Goal: Task Accomplishment & Management: Manage account settings

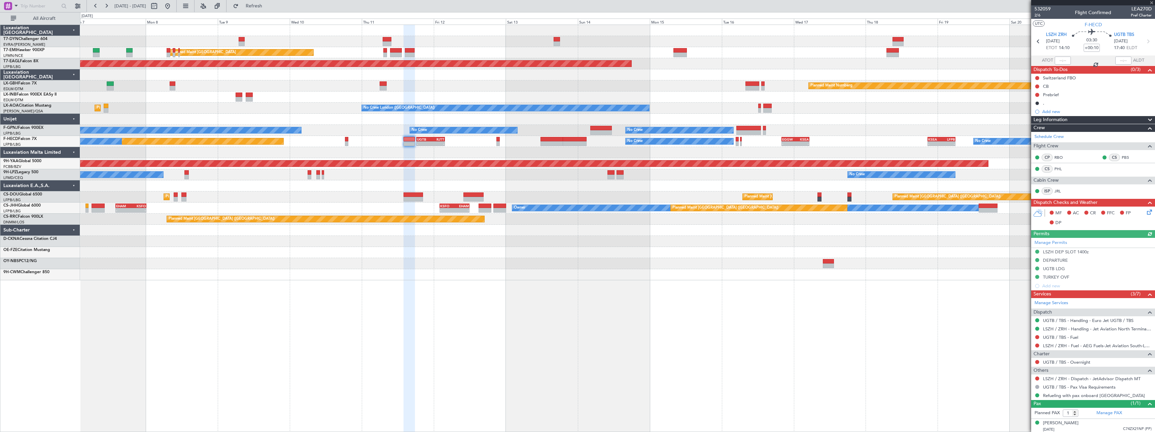
click at [362, 194] on div "Planned Maint [GEOGRAPHIC_DATA] ([GEOGRAPHIC_DATA]) Planned Maint [GEOGRAPHIC_D…" at bounding box center [617, 196] width 1074 height 11
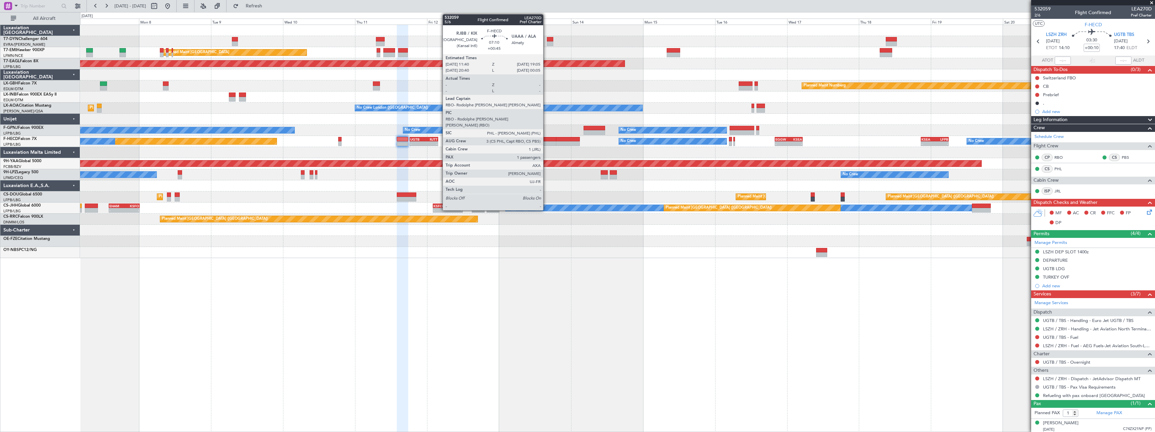
click at [546, 138] on div at bounding box center [545, 139] width 23 height 5
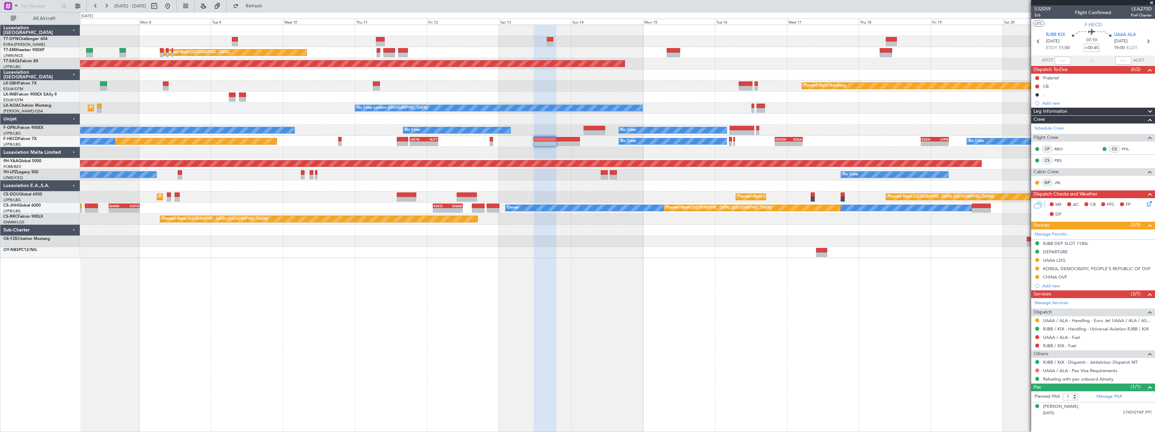
click at [1037, 371] on button at bounding box center [1037, 370] width 4 height 4
click at [1013, 290] on span "Not Required" at bounding box center [1020, 289] width 27 height 7
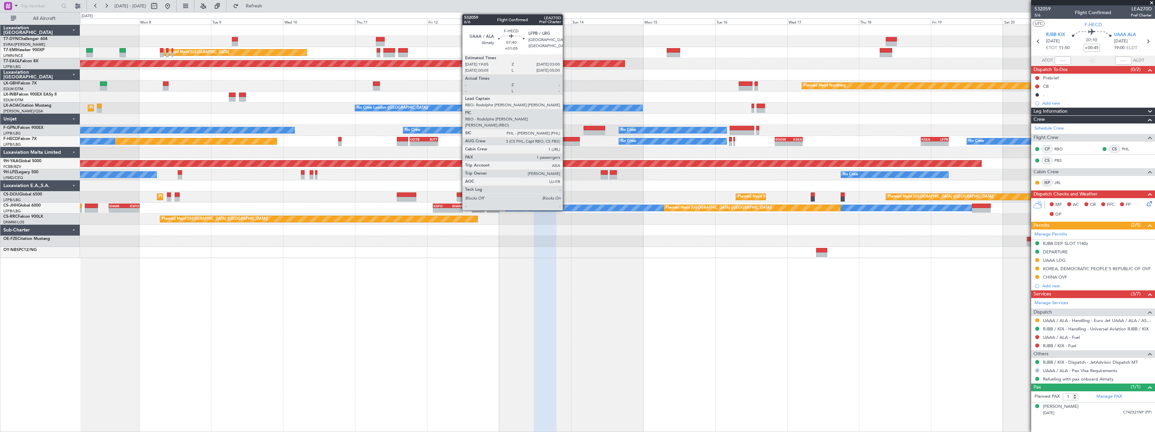
click at [566, 137] on div at bounding box center [568, 139] width 24 height 5
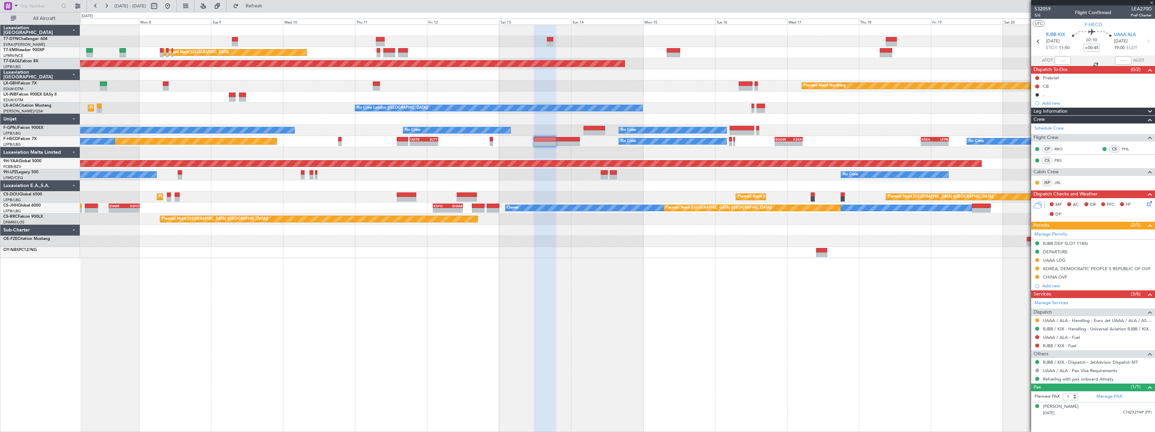
type input "+01:05"
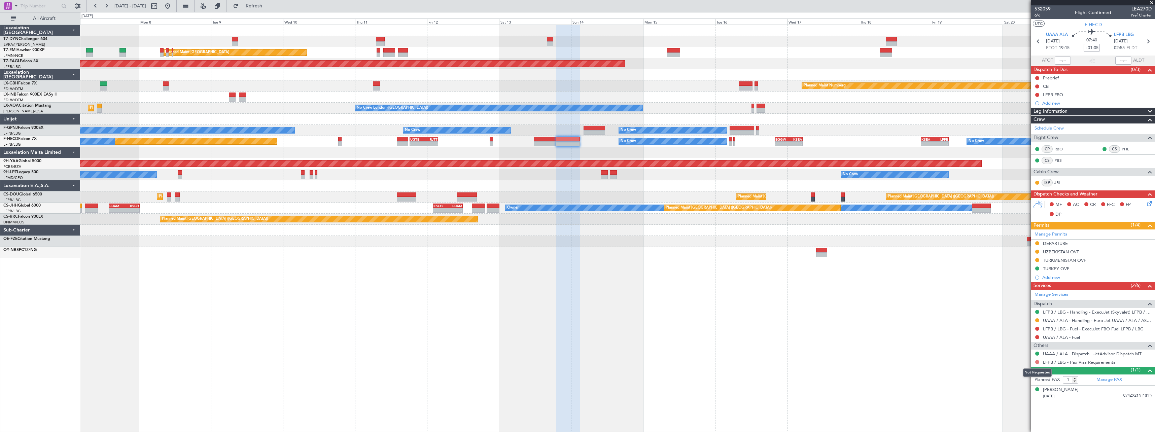
click at [1038, 362] on button at bounding box center [1037, 362] width 4 height 4
click at [1011, 352] on span "Confirmed" at bounding box center [1017, 352] width 21 height 7
click at [1092, 393] on div "[DATE] C74ZX21NP (PP)" at bounding box center [1097, 396] width 109 height 7
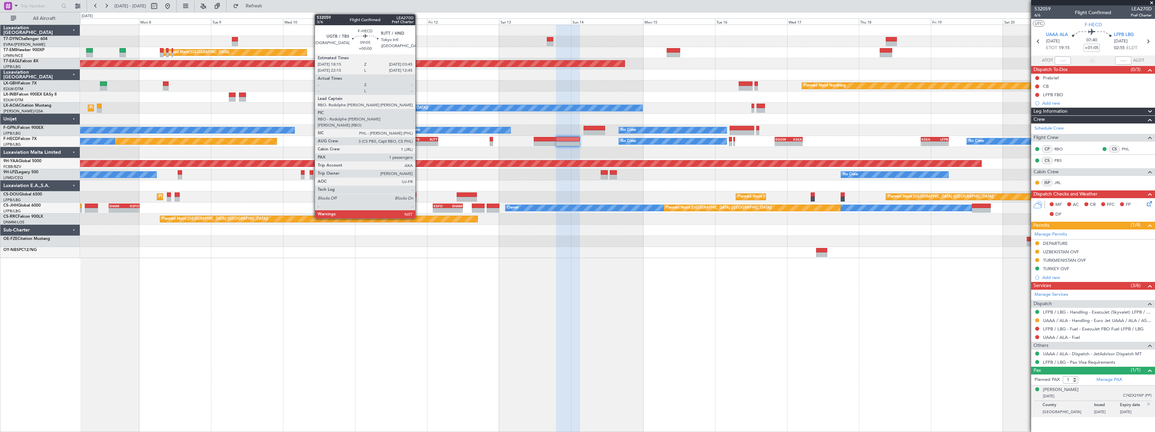
click at [418, 139] on div "UGTB" at bounding box center [417, 139] width 14 height 4
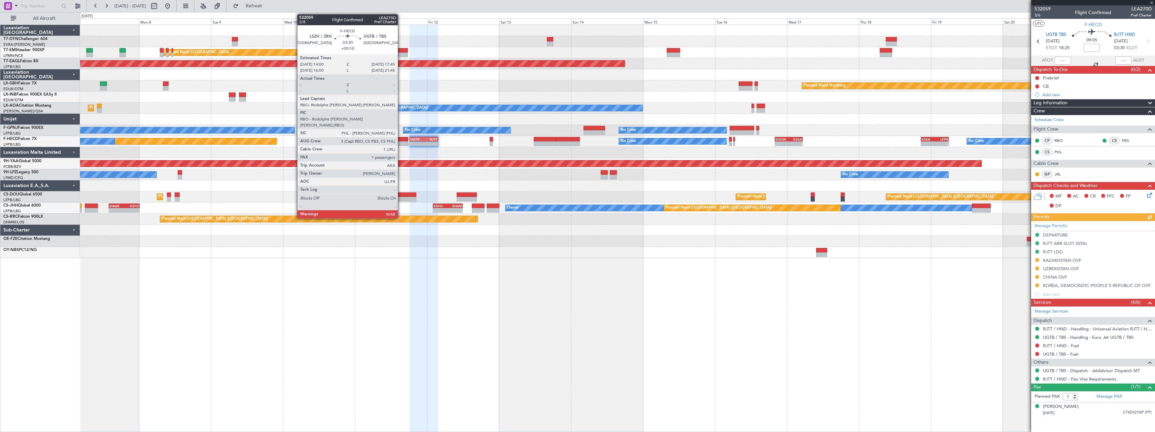
click at [401, 138] on div at bounding box center [402, 139] width 11 height 5
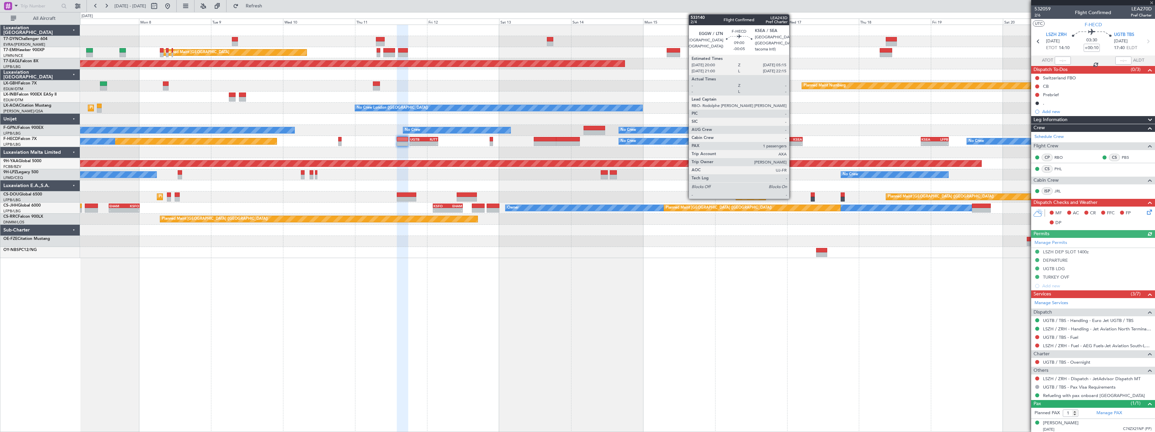
click at [792, 138] on div "KSEA" at bounding box center [794, 139] width 13 height 4
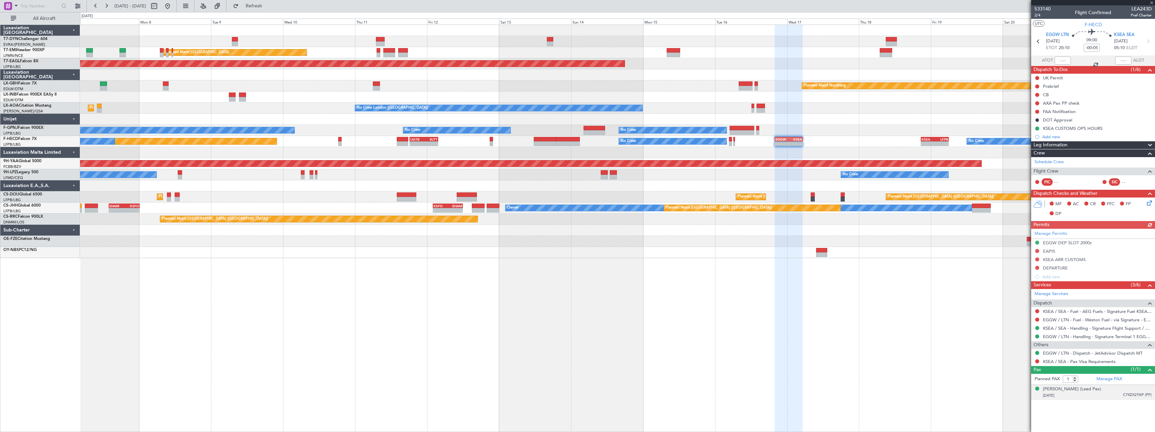
click at [1107, 394] on div "[DATE] C74ZX21NP (PP)" at bounding box center [1097, 395] width 109 height 7
click at [1057, 388] on div "[PERSON_NAME] (Lead Pax)" at bounding box center [1072, 389] width 58 height 7
click at [1038, 361] on button at bounding box center [1037, 361] width 4 height 4
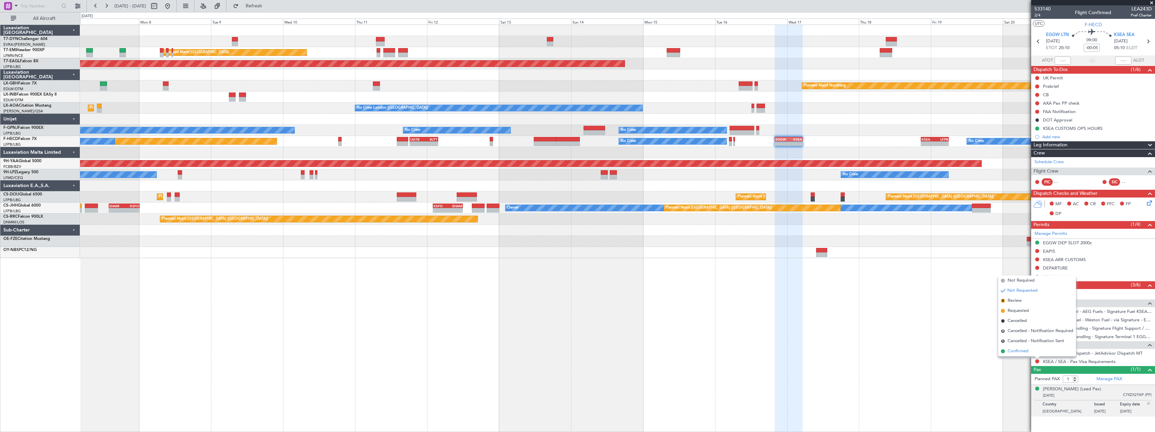
click at [1010, 350] on span "Confirmed" at bounding box center [1017, 351] width 21 height 7
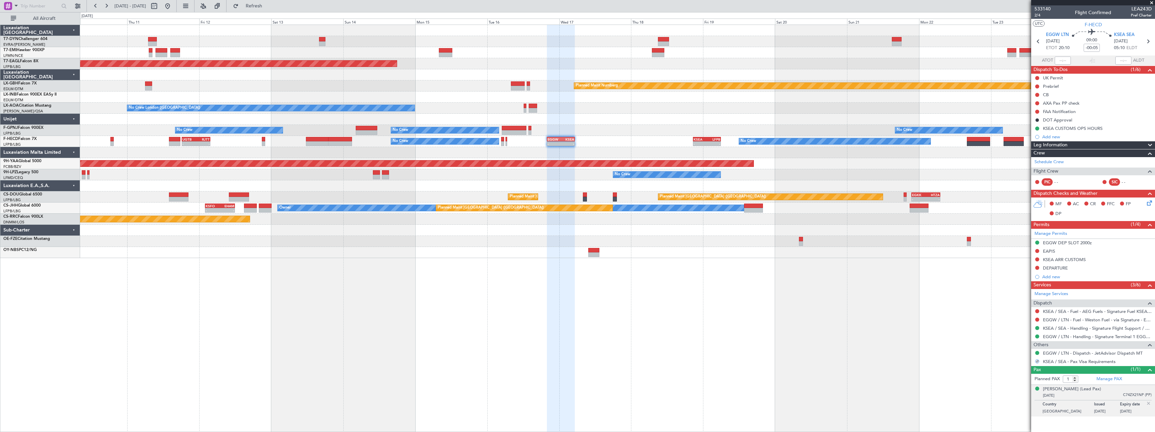
click at [575, 294] on div "Planned Maint [GEOGRAPHIC_DATA] Grounded [US_STATE] ([GEOGRAPHIC_DATA]) Planned…" at bounding box center [617, 228] width 1075 height 407
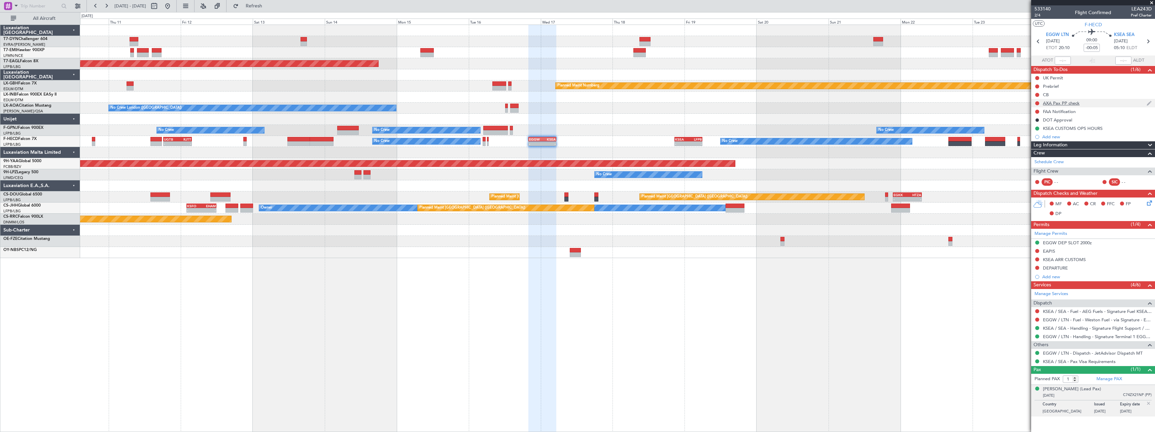
click at [1102, 105] on div "AXA Pax PP check" at bounding box center [1093, 103] width 124 height 8
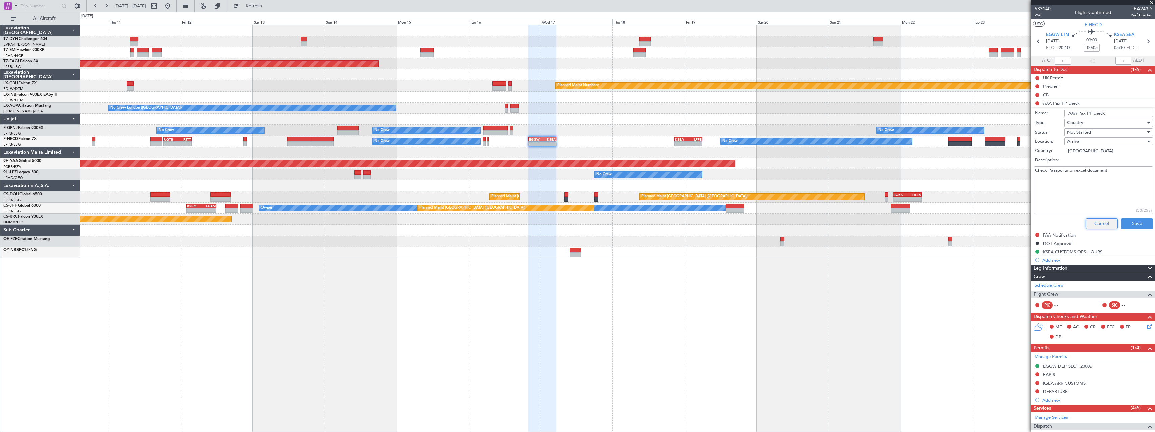
click at [1092, 221] on button "Cancel" at bounding box center [1101, 223] width 32 height 11
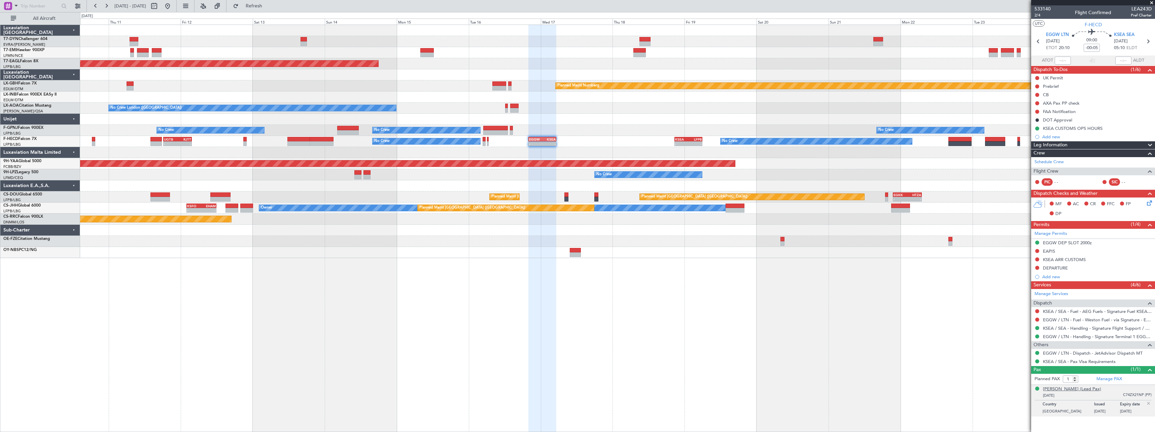
click at [1064, 391] on div "[PERSON_NAME] (Lead Pax)" at bounding box center [1072, 389] width 58 height 7
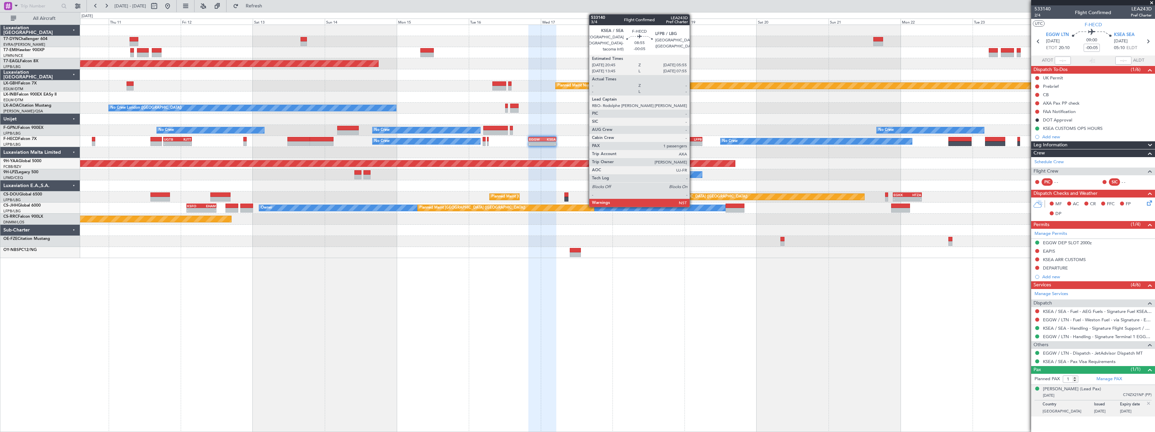
click at [692, 137] on div "LFPB" at bounding box center [694, 139] width 13 height 4
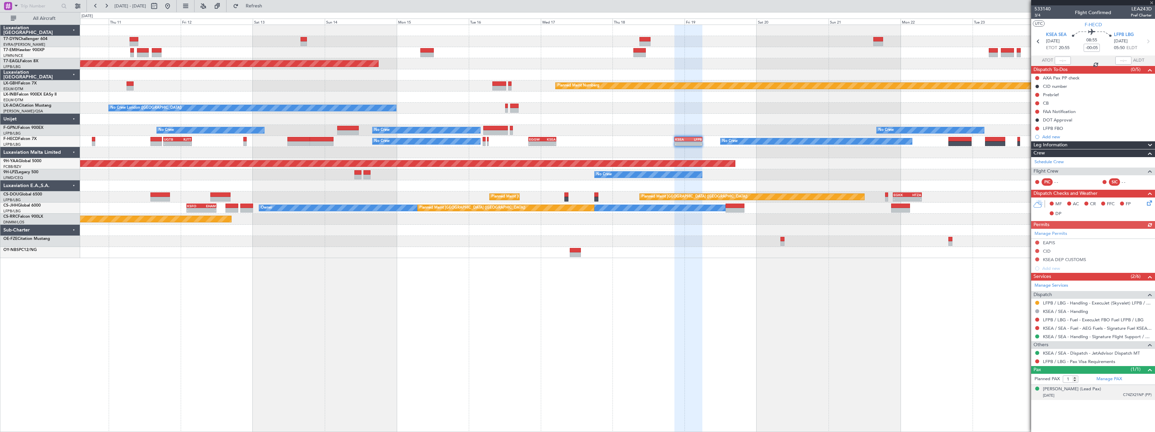
click at [1105, 392] on div "[DATE] C74ZX21NP (PP)" at bounding box center [1097, 395] width 109 height 7
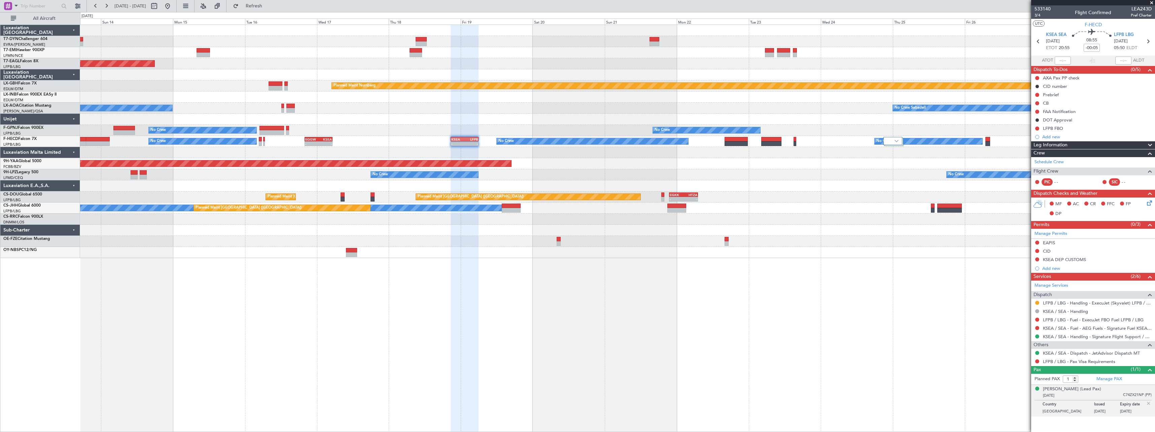
click at [672, 267] on div "Planned Maint [GEOGRAPHIC_DATA] Grounded [US_STATE] ([GEOGRAPHIC_DATA]) Planned…" at bounding box center [617, 228] width 1075 height 407
click at [891, 138] on div at bounding box center [892, 141] width 19 height 8
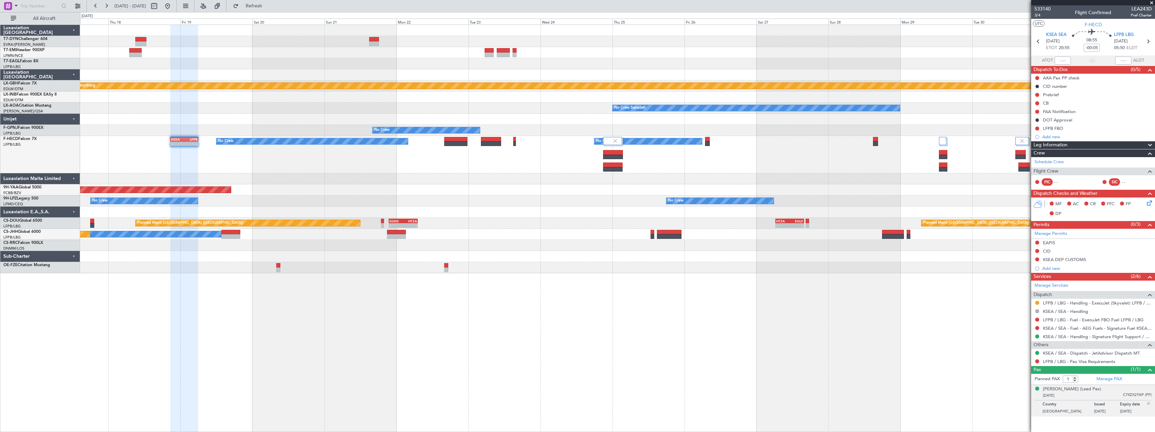
click at [404, 218] on div "Planned Maint [GEOGRAPHIC_DATA] ([GEOGRAPHIC_DATA]) Planned Maint [GEOGRAPHIC_D…" at bounding box center [617, 223] width 1074 height 11
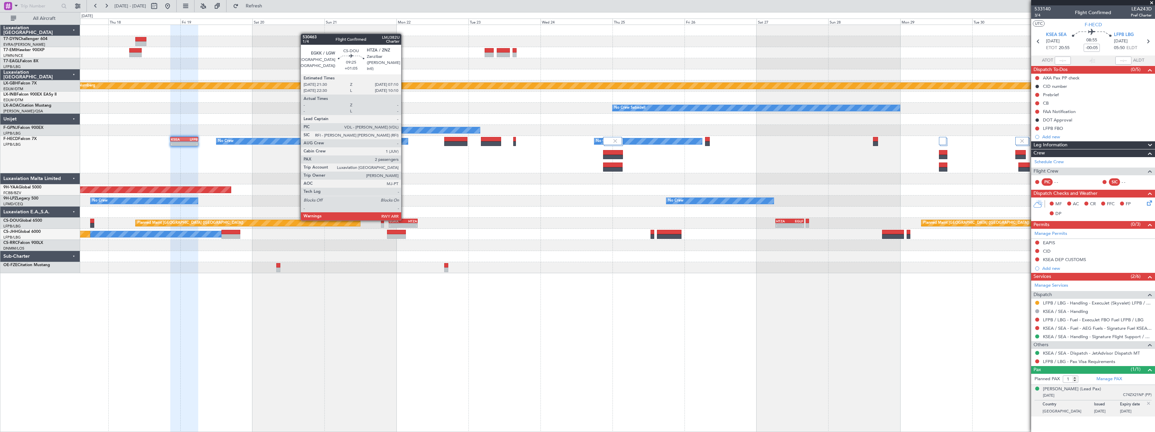
click at [404, 220] on div "HTZA" at bounding box center [410, 221] width 14 height 4
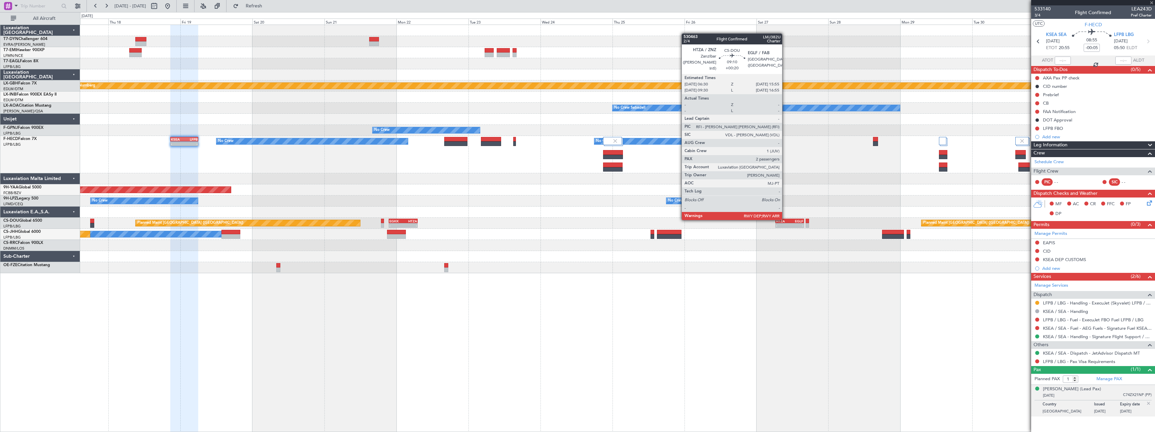
type input "+01:05"
type input "2"
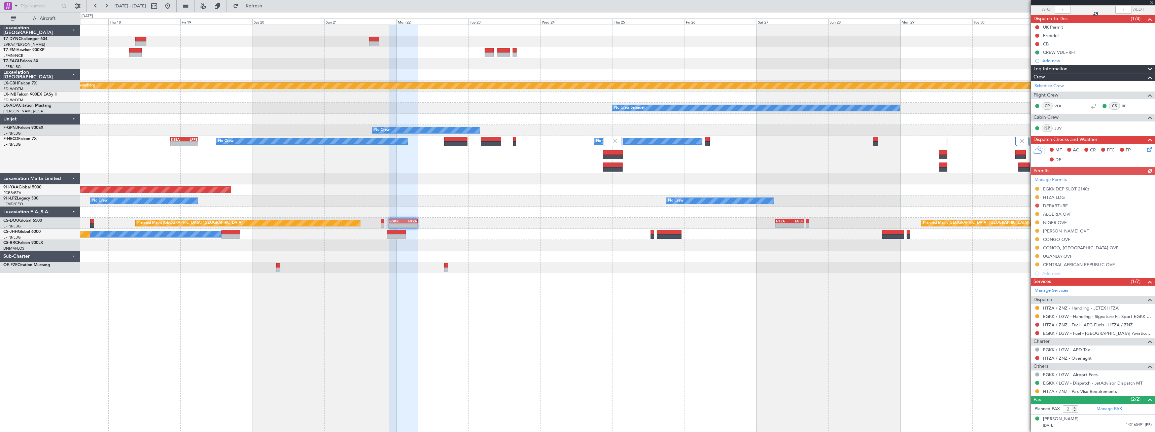
scroll to position [64, 0]
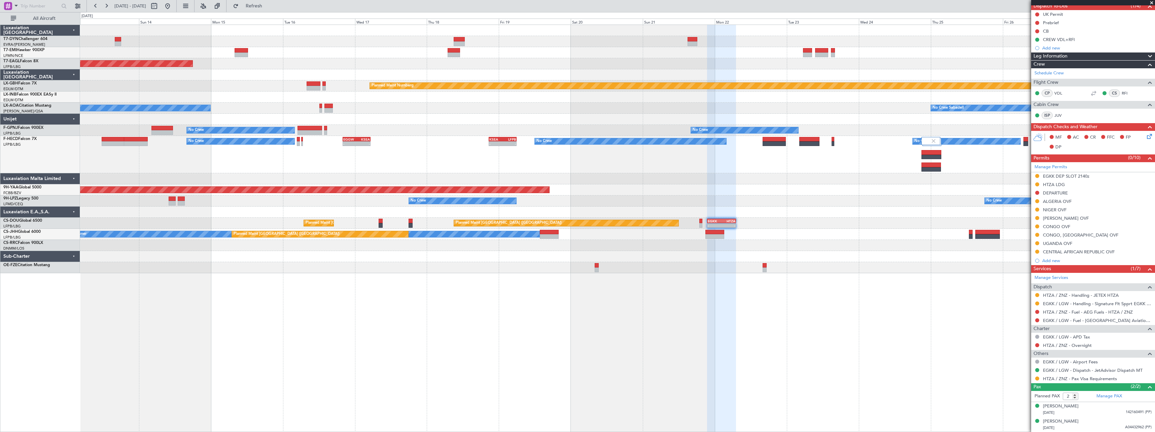
click at [782, 263] on div "Planned Maint [GEOGRAPHIC_DATA] Grounded [US_STATE] ([GEOGRAPHIC_DATA]) Planned…" at bounding box center [617, 228] width 1075 height 407
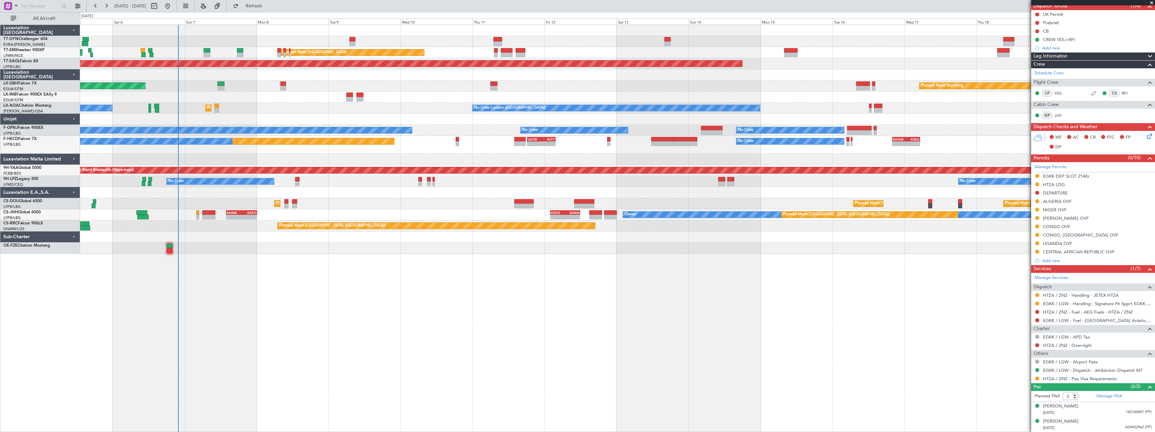
click at [845, 246] on div "AOG Maint Riga (Riga Intl) Planned Maint [GEOGRAPHIC_DATA] Planned Maint [GEOGR…" at bounding box center [617, 228] width 1075 height 407
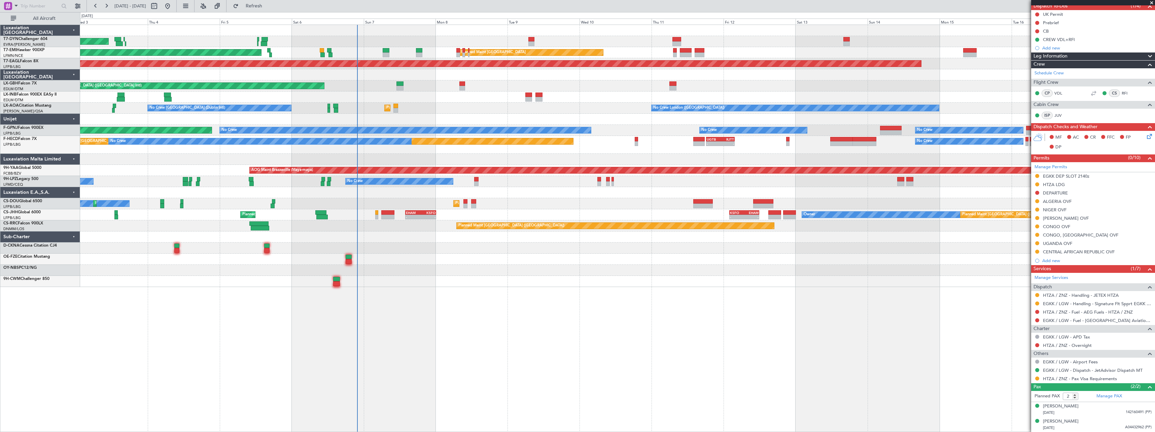
click at [683, 255] on div at bounding box center [617, 259] width 1074 height 11
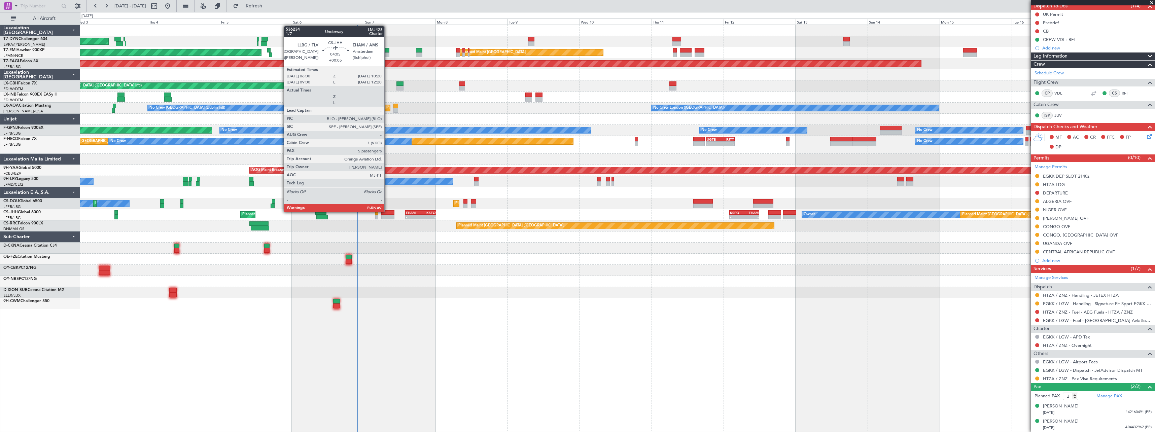
click at [387, 211] on div at bounding box center [387, 212] width 13 height 5
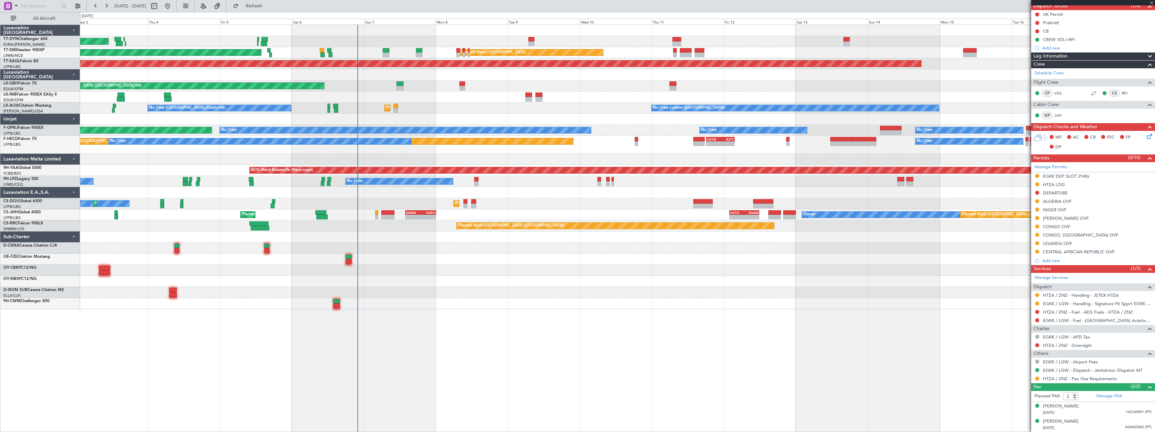
type input "+00:05"
type input "5"
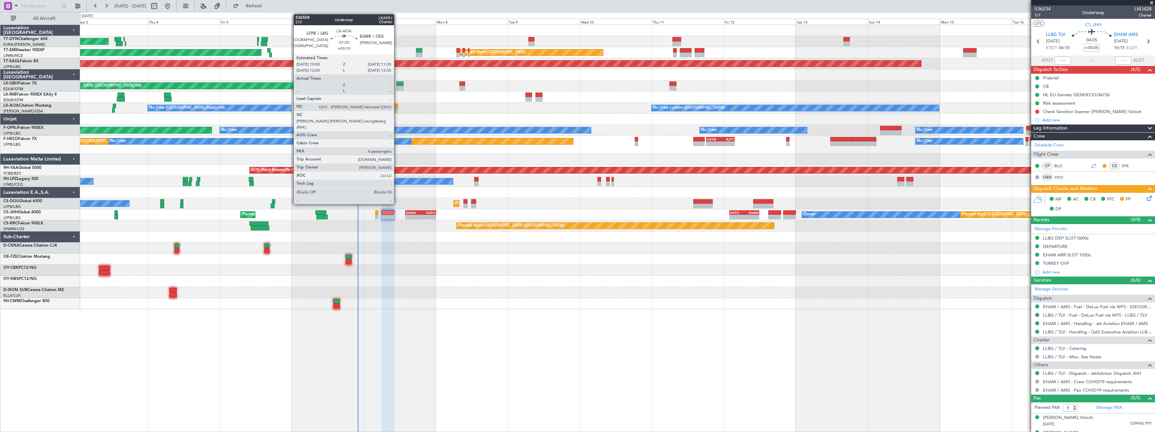
click at [397, 105] on div at bounding box center [395, 106] width 5 height 5
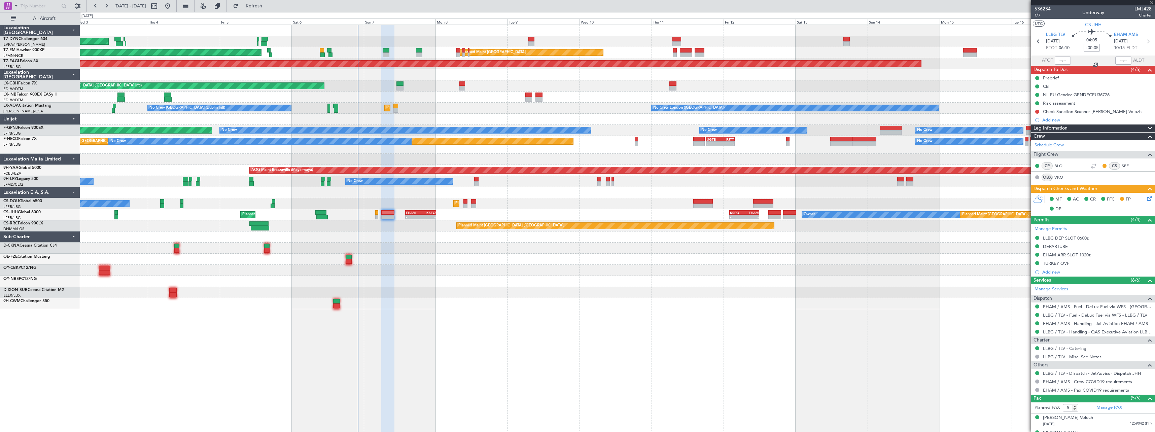
type input "+00:10"
type input "4"
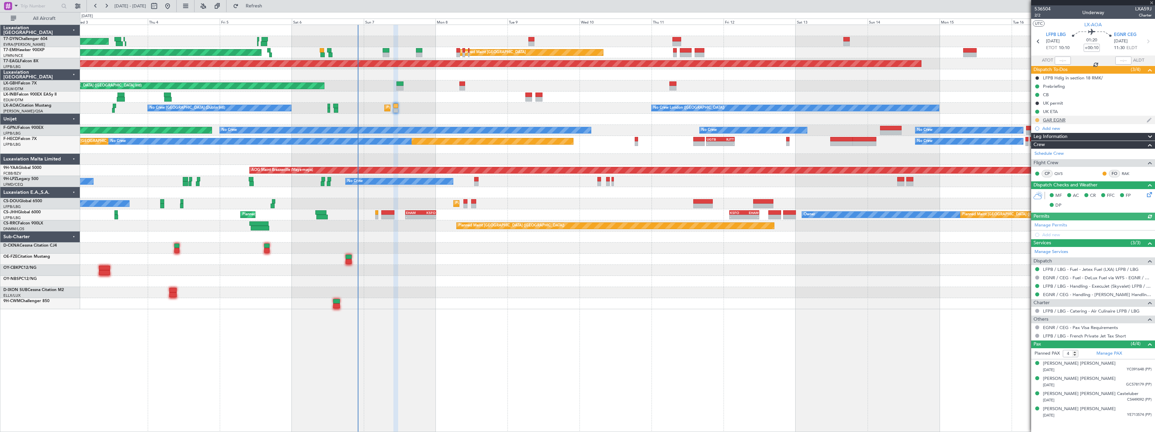
click at [1035, 120] on button at bounding box center [1037, 120] width 4 height 4
click at [1037, 148] on span "Completed" at bounding box center [1040, 149] width 22 height 7
click at [1078, 293] on link "EGNR / CEG - Handling - [PERSON_NAME] Handling Services EGNR / CEG" at bounding box center [1097, 295] width 109 height 6
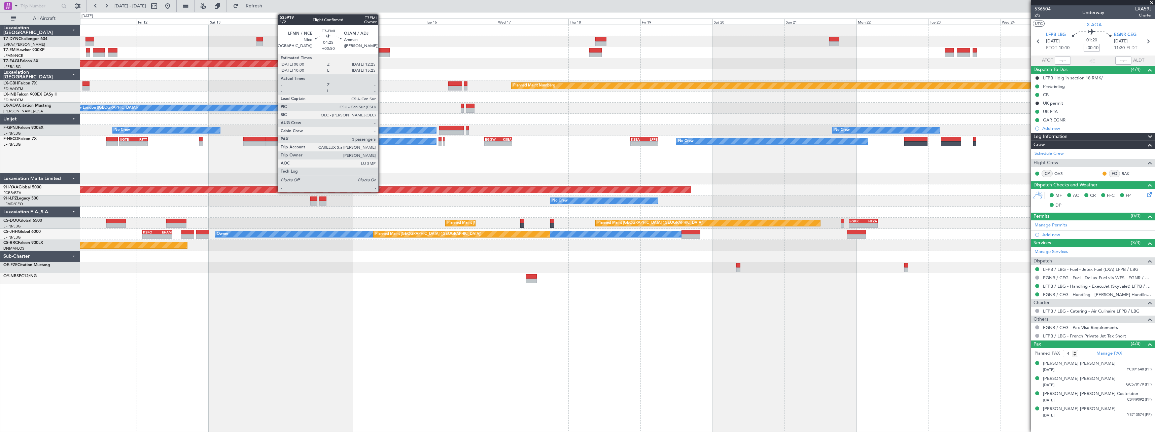
click at [381, 53] on div at bounding box center [382, 54] width 13 height 5
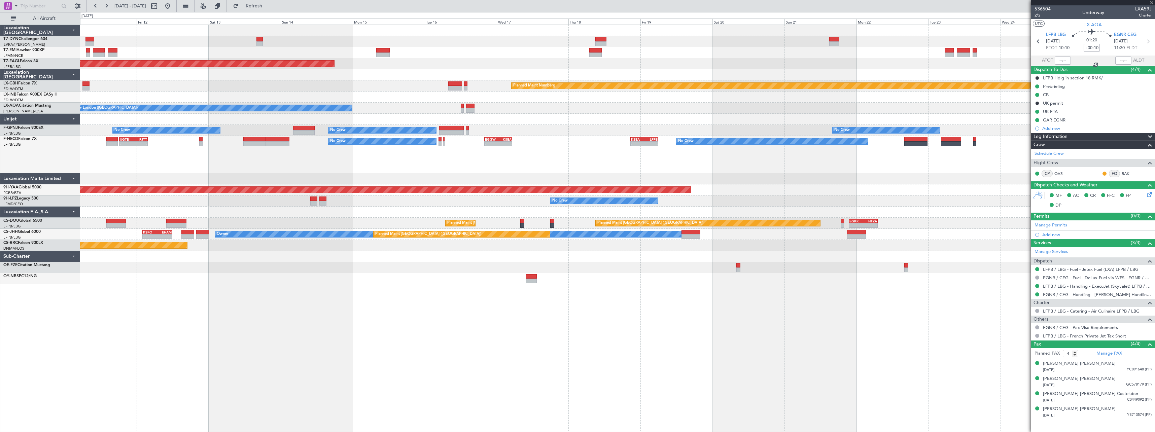
type input "+00:50"
type input "3"
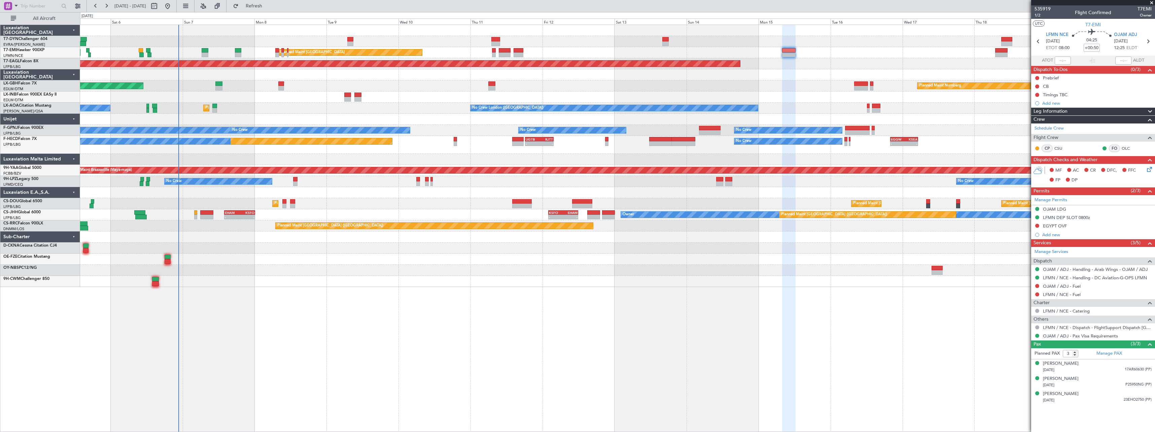
click at [292, 314] on div "AOG Maint Riga (Riga Intl) Planned Maint [GEOGRAPHIC_DATA] Planned Maint [GEOGR…" at bounding box center [617, 228] width 1075 height 407
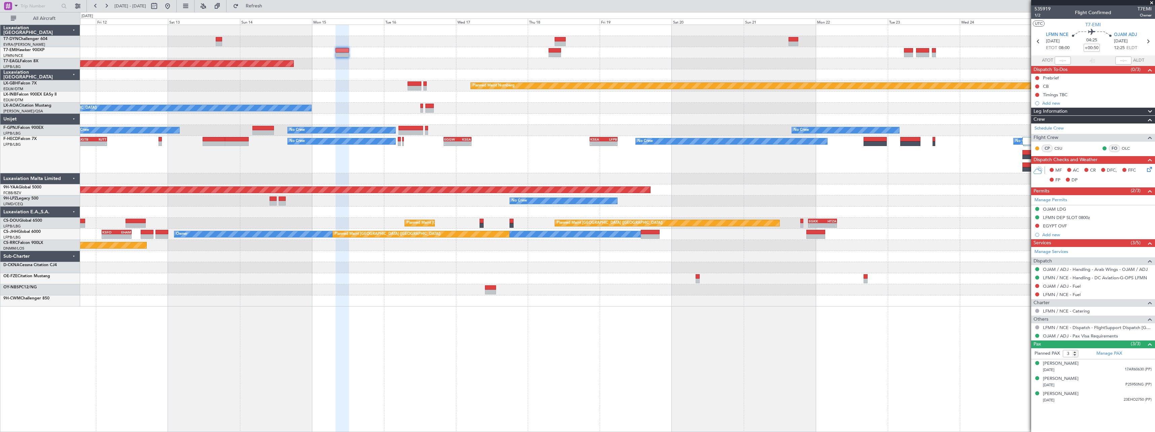
click at [283, 316] on div "Planned Maint [GEOGRAPHIC_DATA] Grounded [US_STATE] ([GEOGRAPHIC_DATA]) Planned…" at bounding box center [617, 228] width 1075 height 407
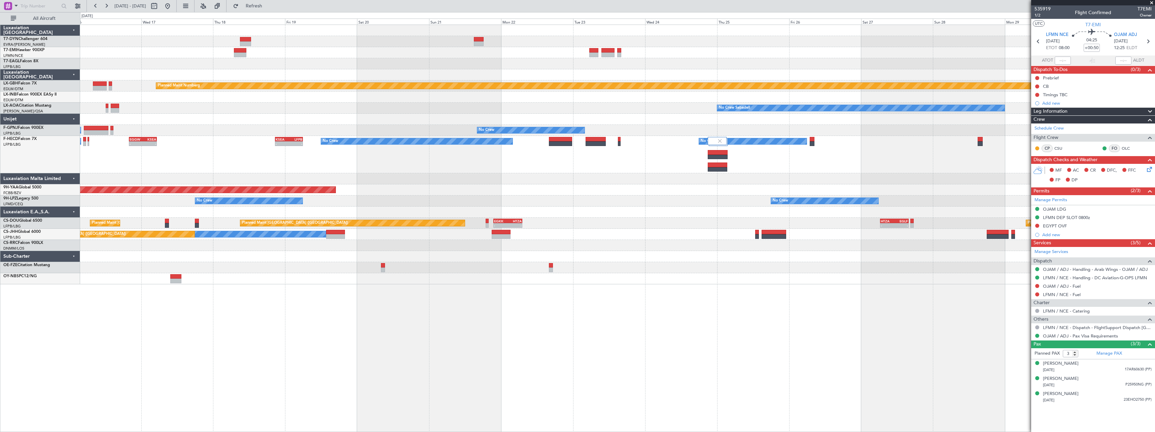
click at [735, 64] on div "Grounded [US_STATE] ([GEOGRAPHIC_DATA])" at bounding box center [617, 63] width 1074 height 11
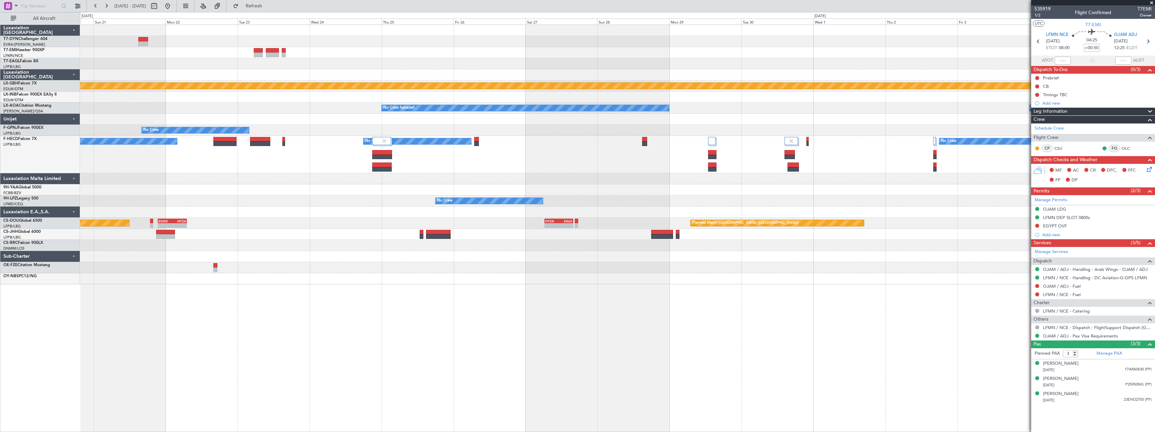
click at [486, 73] on div "Planned Maint Nurnberg No Crew Sabadell No Crew Sabadell No Crew Planned Maint …" at bounding box center [617, 154] width 1074 height 259
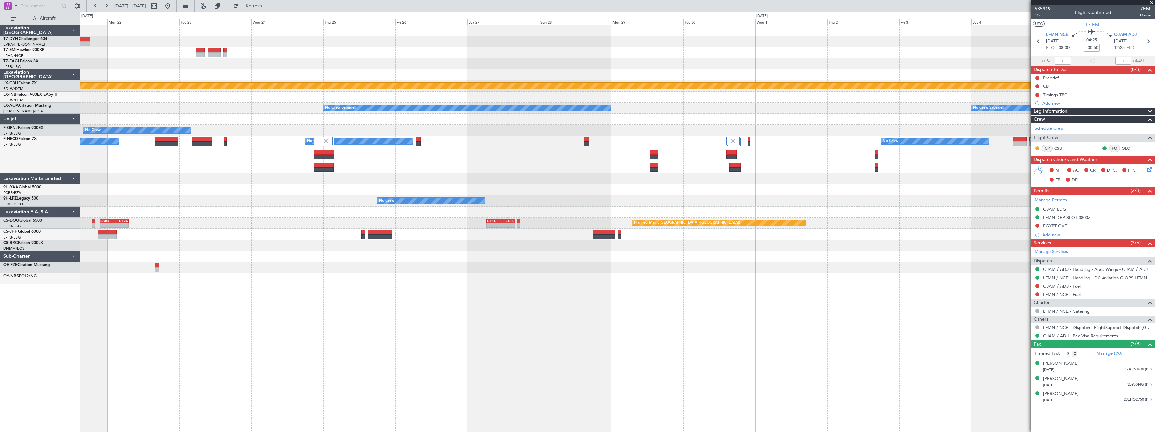
click at [436, 68] on div at bounding box center [617, 63] width 1074 height 11
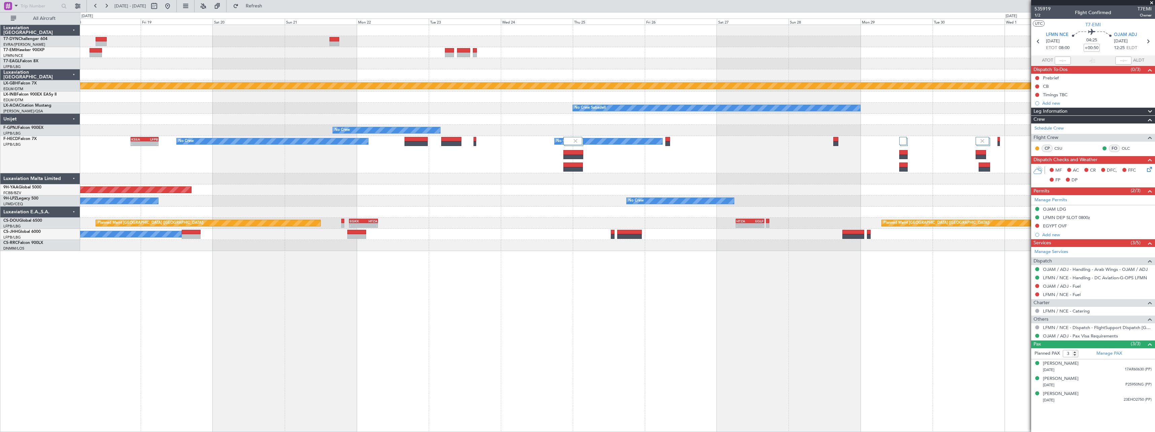
click at [902, 239] on div "Owner Planned Maint [GEOGRAPHIC_DATA] ([GEOGRAPHIC_DATA])" at bounding box center [617, 234] width 1074 height 11
